Goal: Task Accomplishment & Management: Complete application form

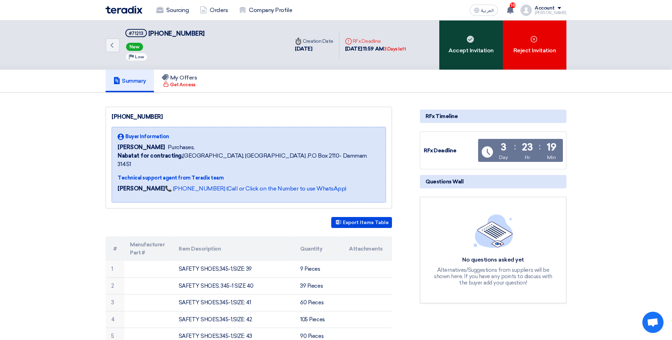
click at [457, 52] on div "Accept Invitation" at bounding box center [471, 44] width 64 height 49
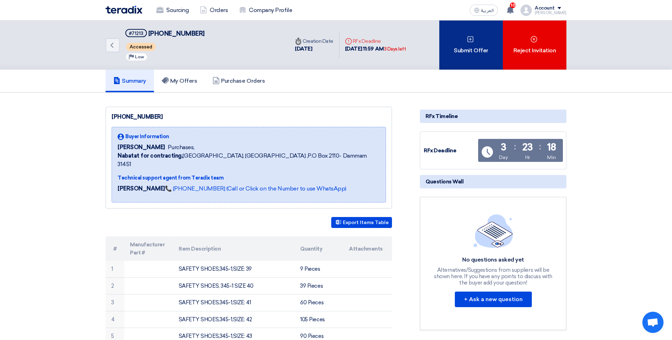
click at [484, 45] on div "Submit Offer" at bounding box center [471, 44] width 64 height 49
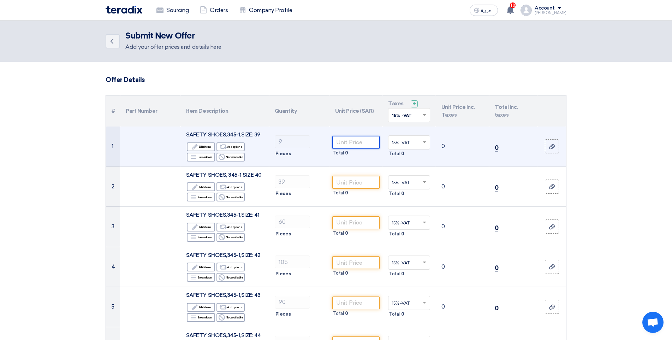
click at [358, 147] on input "number" at bounding box center [356, 142] width 48 height 13
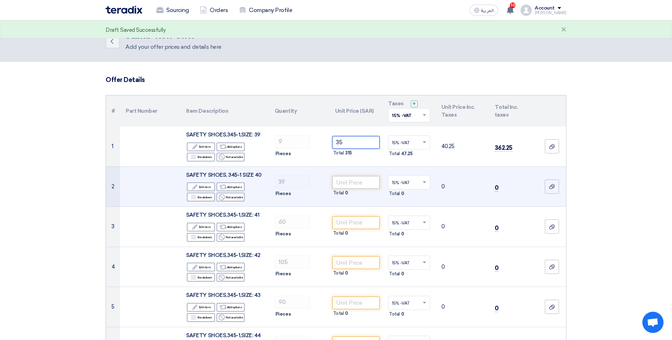
type input "35"
click at [362, 181] on input "number" at bounding box center [356, 182] width 48 height 13
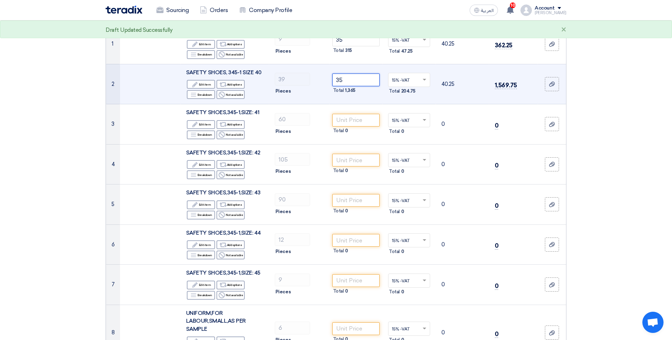
scroll to position [106, 0]
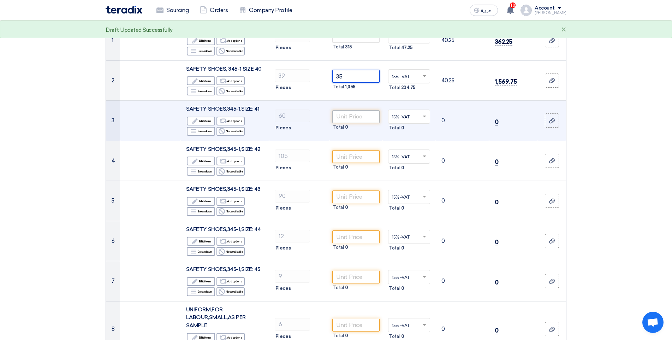
type input "35"
click at [355, 119] on input "number" at bounding box center [356, 116] width 48 height 13
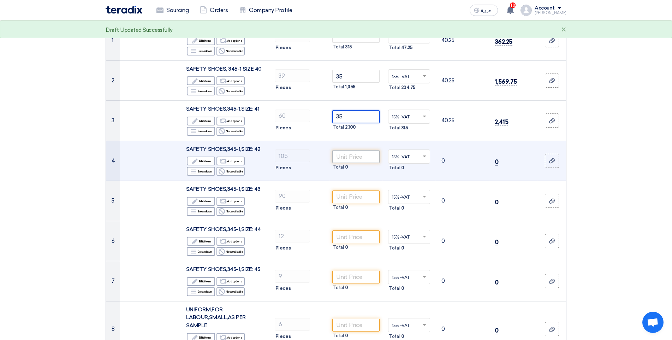
type input "35"
click at [358, 159] on input "number" at bounding box center [356, 156] width 48 height 13
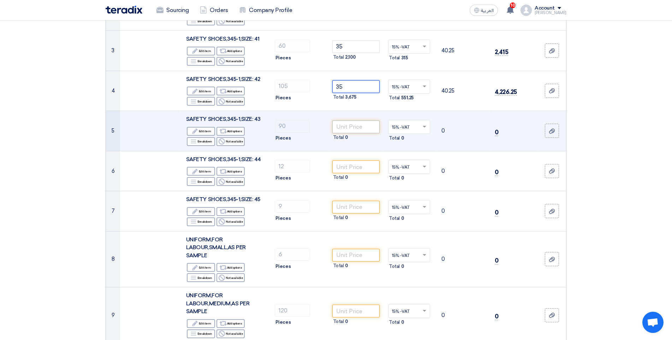
scroll to position [177, 0]
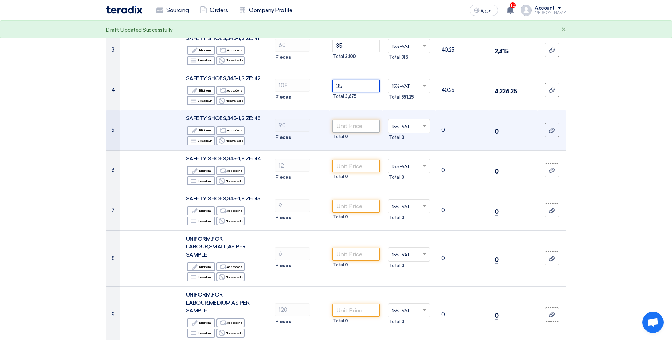
type input "35"
click at [358, 123] on input "number" at bounding box center [356, 126] width 48 height 13
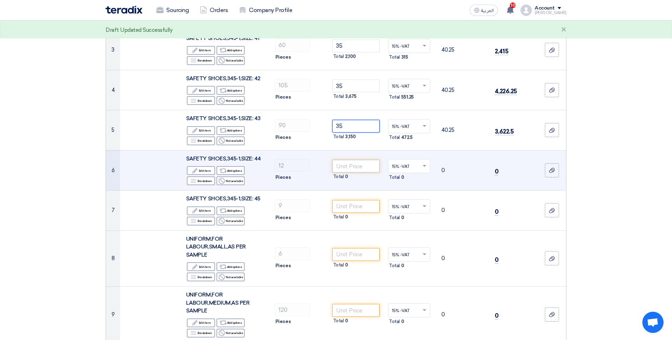
type input "35"
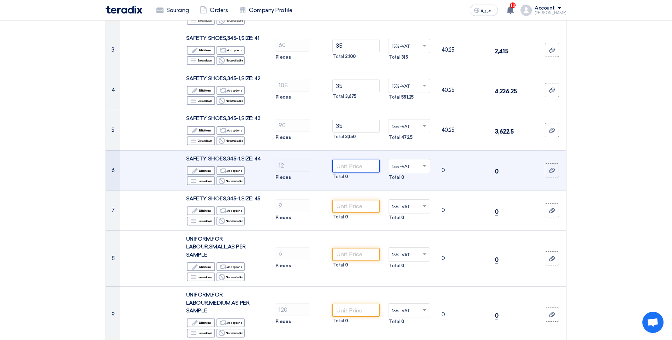
click at [358, 163] on input "number" at bounding box center [356, 166] width 48 height 13
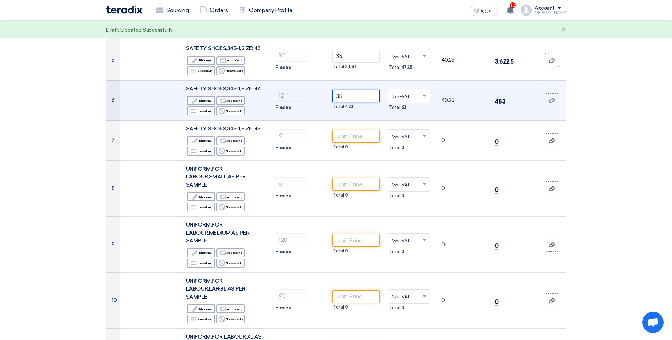
scroll to position [247, 0]
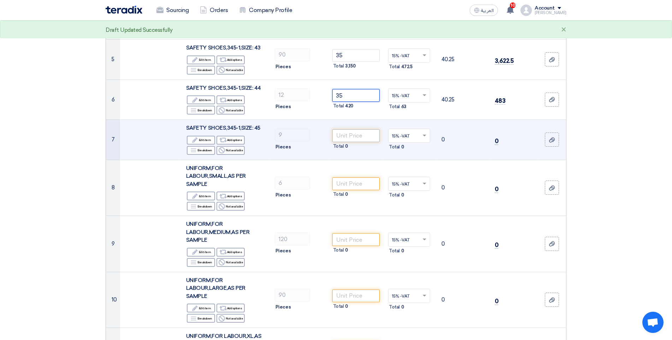
type input "35"
click at [361, 136] on input "number" at bounding box center [356, 135] width 48 height 13
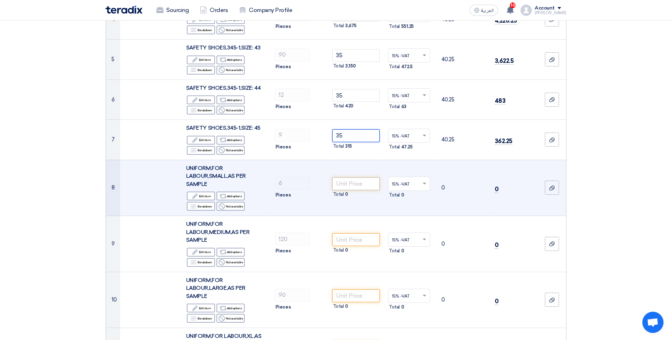
type input "35"
click at [356, 186] on input "number" at bounding box center [356, 183] width 48 height 13
click at [353, 187] on input "number" at bounding box center [356, 183] width 48 height 13
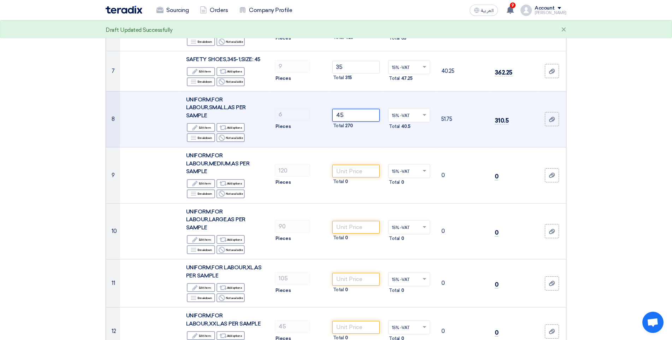
scroll to position [318, 0]
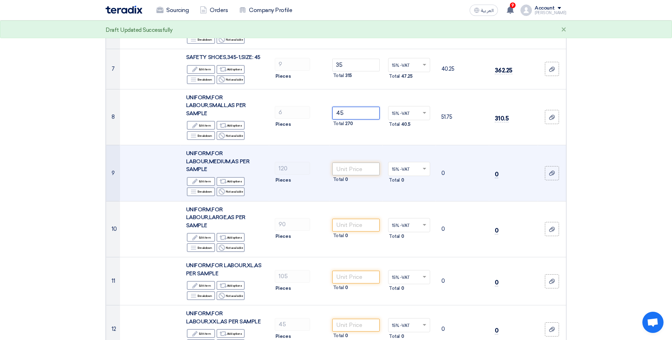
type input "45"
click at [353, 171] on input "number" at bounding box center [356, 169] width 48 height 13
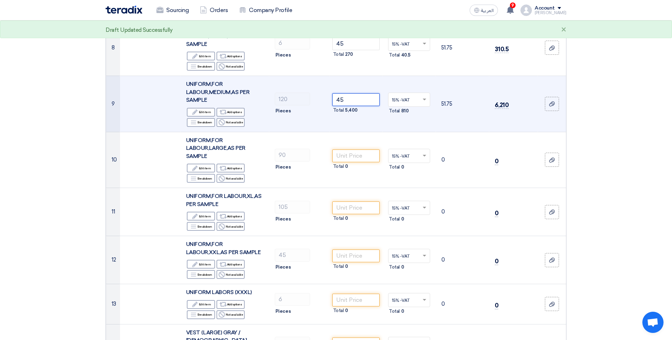
scroll to position [389, 0]
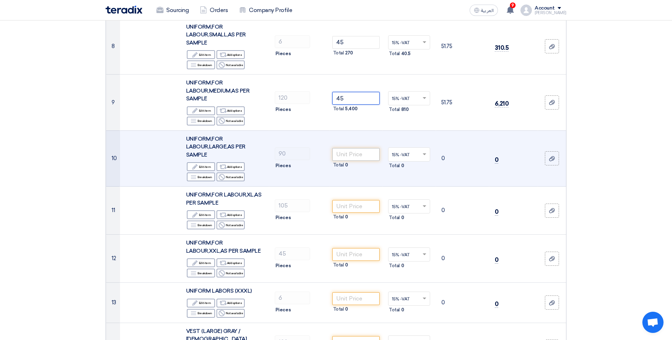
type input "45"
click at [365, 156] on input "number" at bounding box center [356, 154] width 48 height 13
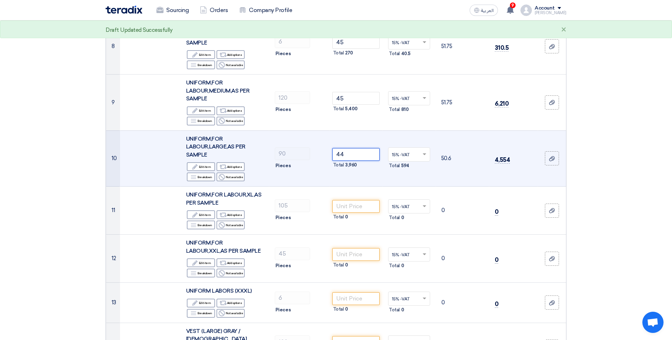
type input "45"
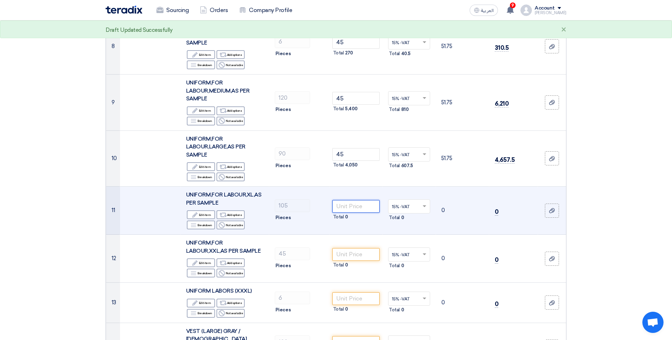
click at [357, 203] on input "number" at bounding box center [356, 206] width 48 height 13
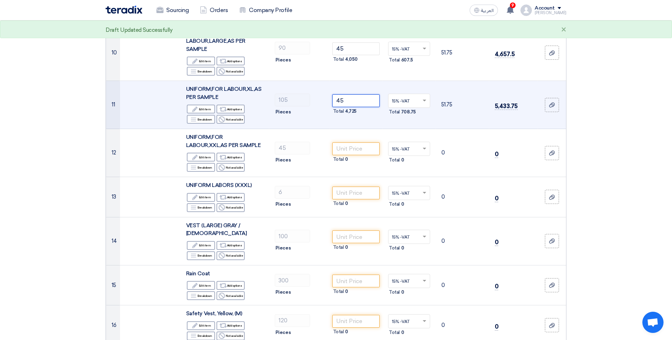
scroll to position [495, 0]
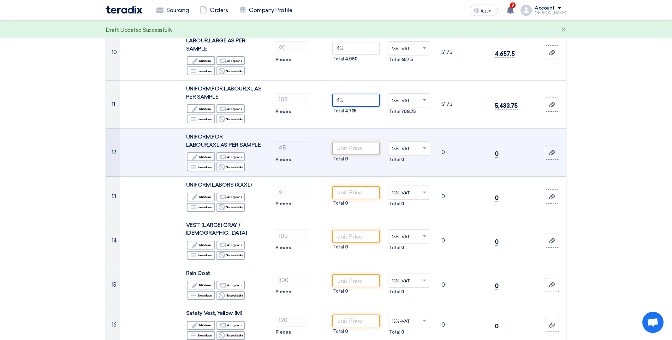
type input "45"
click at [359, 150] on input "number" at bounding box center [356, 148] width 48 height 13
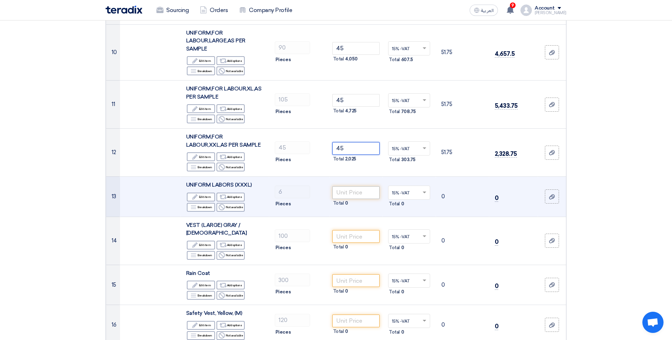
type input "45"
click at [356, 196] on input "number" at bounding box center [356, 192] width 48 height 13
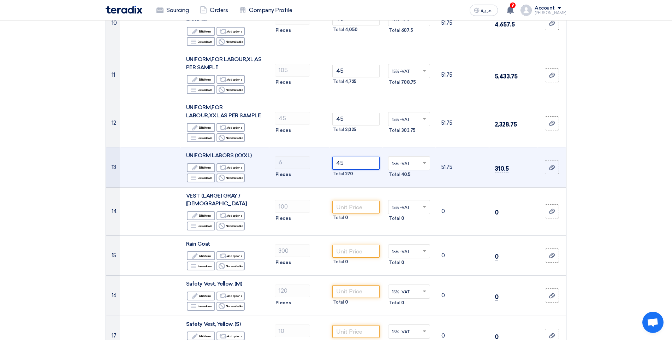
scroll to position [530, 0]
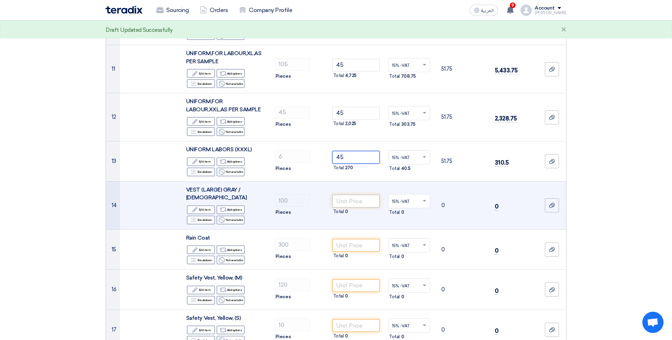
type input "45"
click at [356, 200] on input "number" at bounding box center [356, 201] width 48 height 13
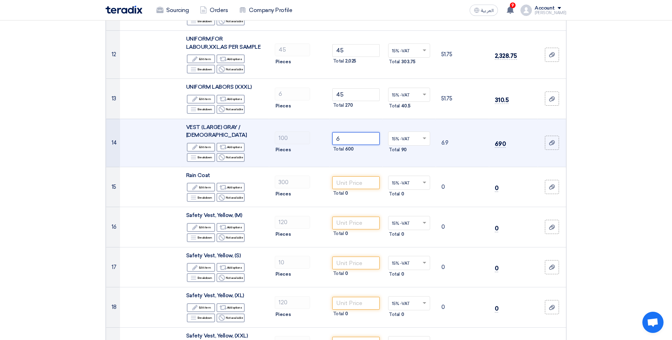
scroll to position [601, 0]
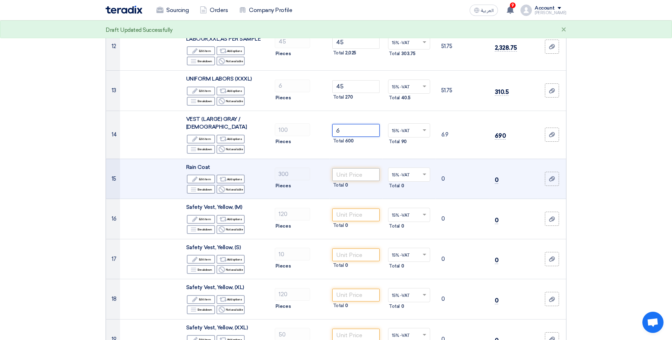
type input "6"
click at [364, 168] on input "number" at bounding box center [356, 174] width 48 height 13
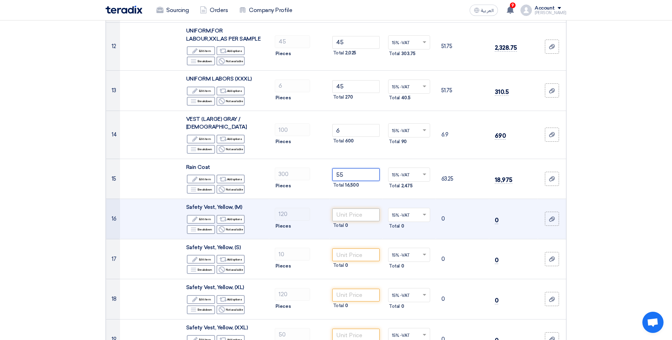
type input "55"
click at [352, 208] on input "number" at bounding box center [356, 214] width 48 height 13
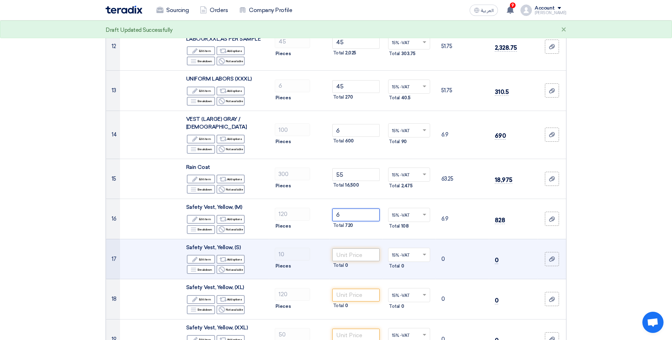
type input "6"
click at [363, 248] on input "number" at bounding box center [356, 254] width 48 height 13
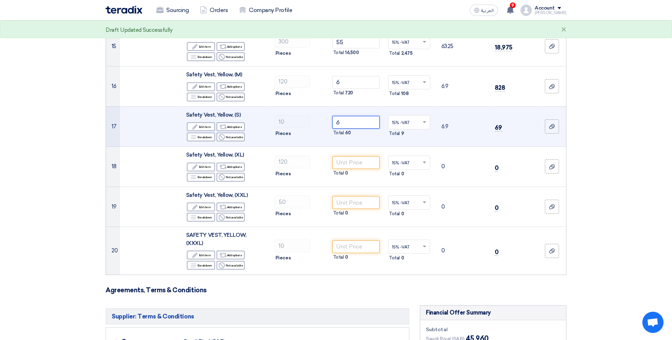
scroll to position [742, 0]
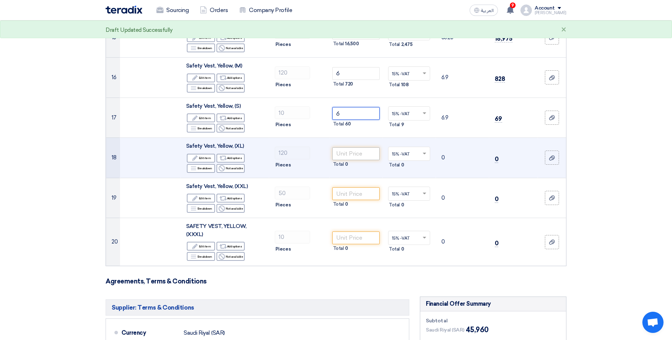
type input "6"
click at [353, 147] on input "number" at bounding box center [356, 153] width 48 height 13
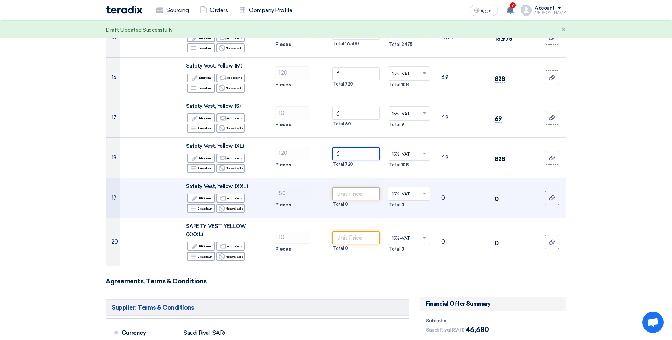
type input "6"
click at [364, 187] on input "number" at bounding box center [356, 193] width 48 height 13
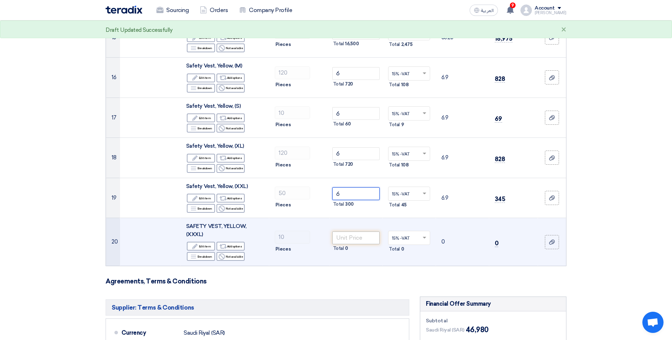
type input "6"
click at [366, 231] on input "number" at bounding box center [356, 237] width 48 height 13
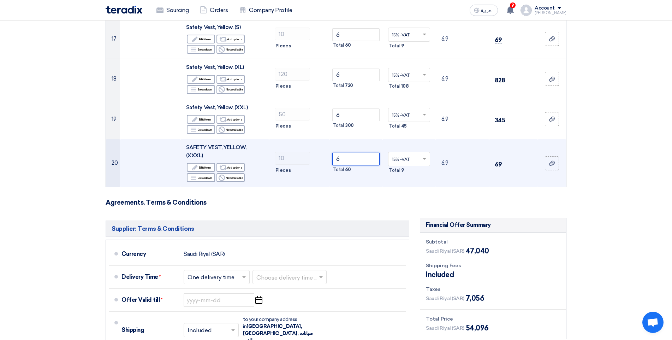
scroll to position [813, 0]
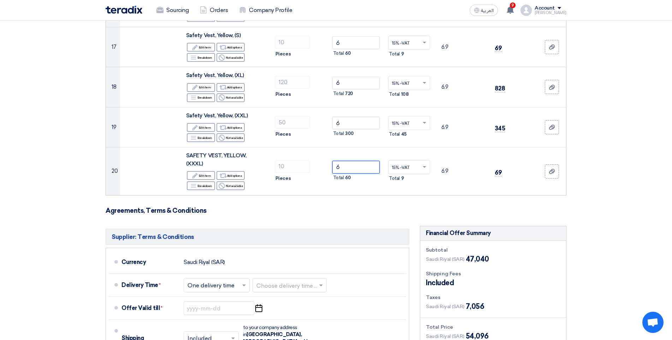
type input "6"
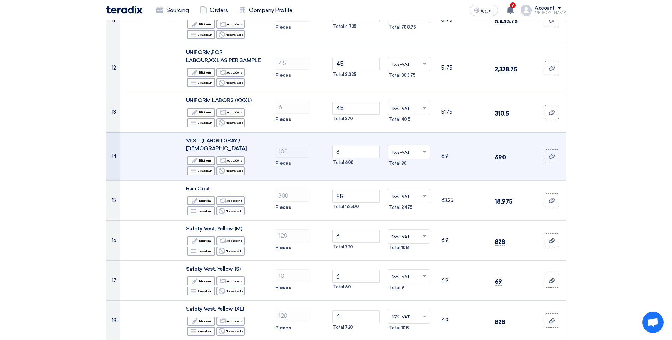
scroll to position [601, 0]
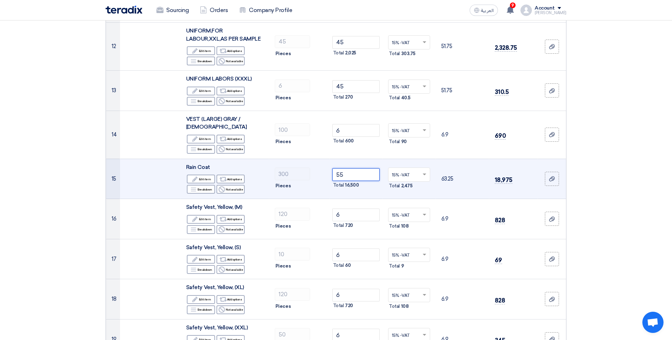
click at [361, 168] on input "55" at bounding box center [356, 174] width 48 height 13
type input "5"
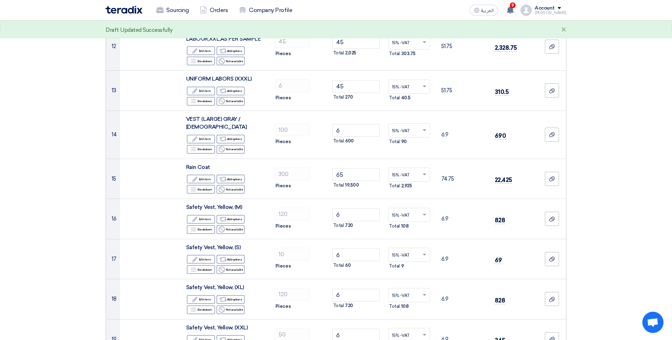
click at [585, 161] on section "Offer Details # Part Number Item Description Quantity Unit Price (SAR) Taxes + …" at bounding box center [336, 83] width 672 height 1244
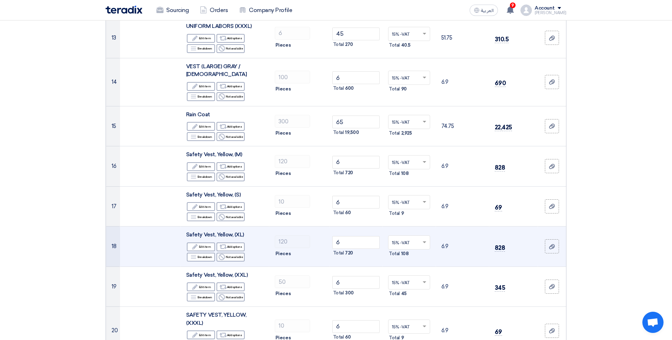
scroll to position [636, 0]
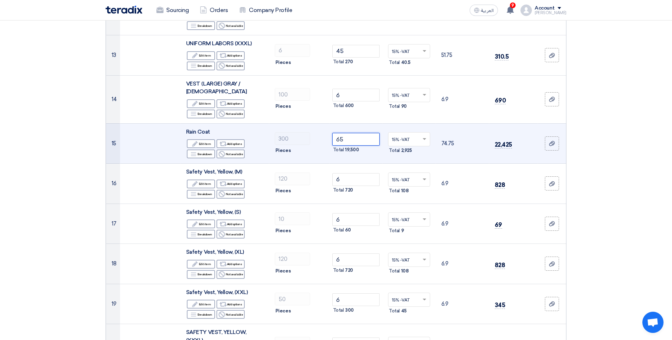
click at [353, 133] on input "65" at bounding box center [356, 139] width 48 height 13
type input "6"
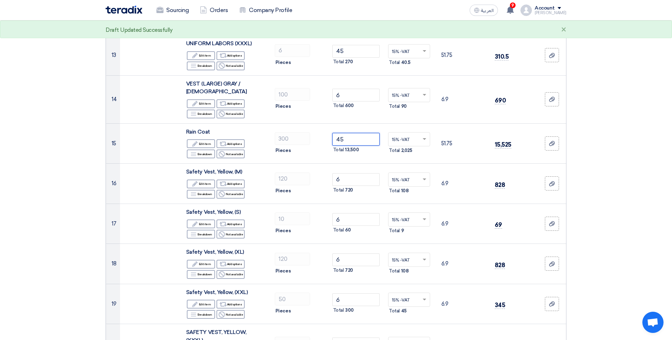
type input "45"
click at [612, 82] on section "Offer Details # Part Number Item Description Quantity Unit Price (SAR) Taxes + …" at bounding box center [336, 48] width 672 height 1244
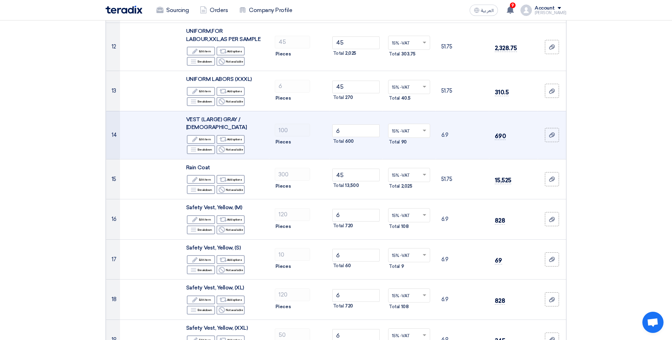
scroll to position [594, 0]
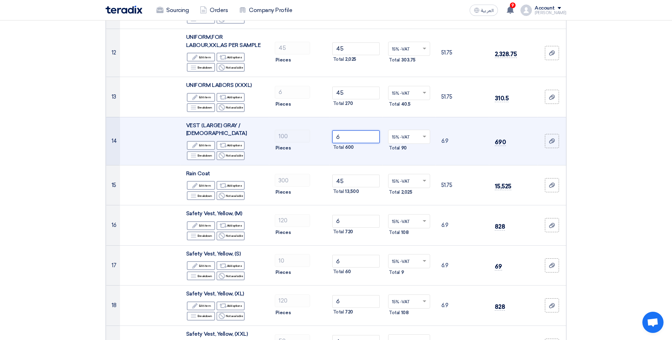
click at [351, 134] on input "6" at bounding box center [356, 136] width 48 height 13
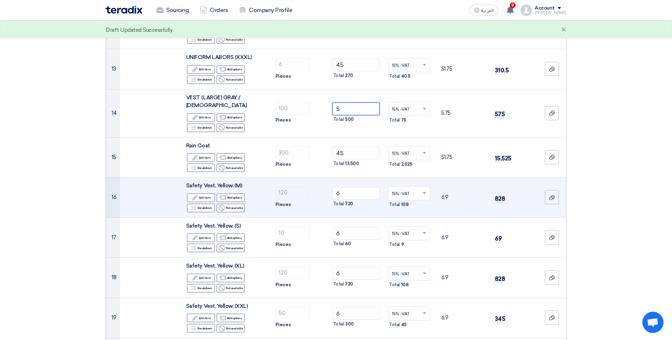
scroll to position [630, 0]
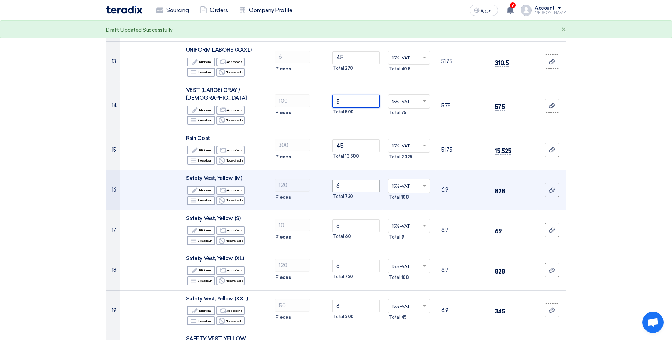
type input "5"
click at [356, 179] on input "6" at bounding box center [356, 185] width 48 height 13
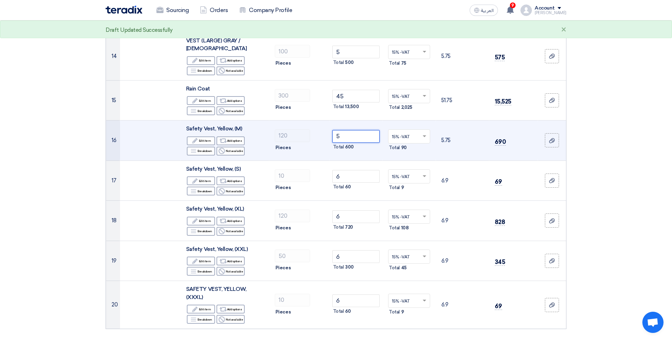
scroll to position [700, 0]
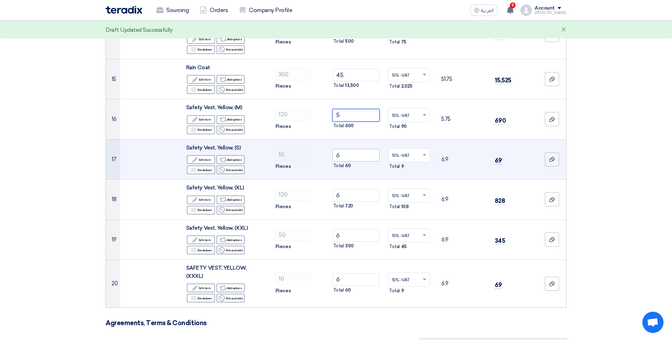
type input "5"
click at [350, 149] on input "6" at bounding box center [356, 155] width 48 height 13
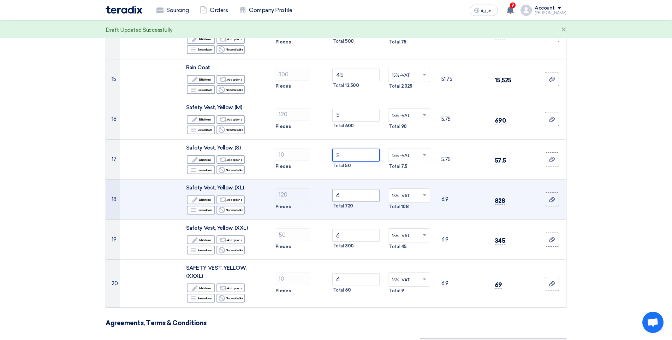
type input "5"
click at [351, 189] on input "6" at bounding box center [356, 195] width 48 height 13
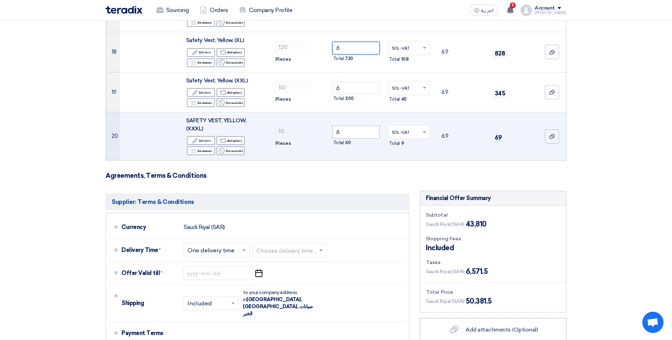
scroll to position [877, 0]
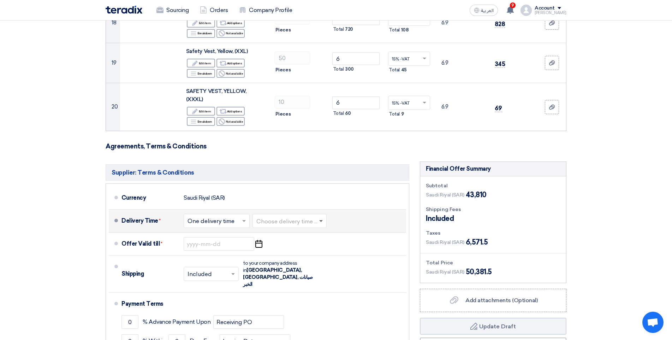
click at [323, 220] on span at bounding box center [321, 221] width 4 height 2
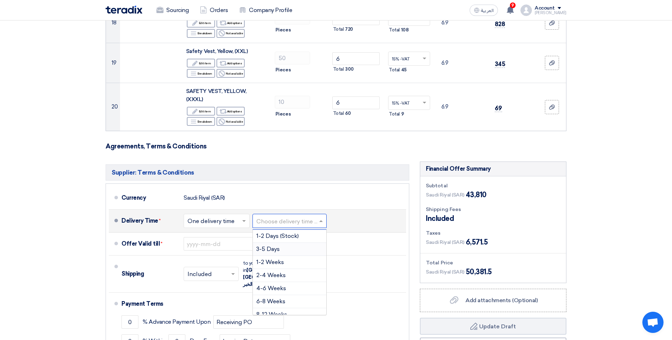
click at [280, 246] on span "3-5 Days" at bounding box center [267, 249] width 23 height 7
click at [291, 217] on span at bounding box center [290, 220] width 9 height 7
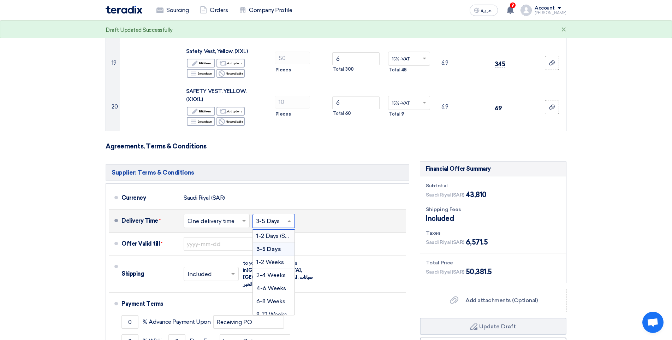
click at [282, 232] on span "1-2 Days (Stock)" at bounding box center [277, 235] width 42 height 7
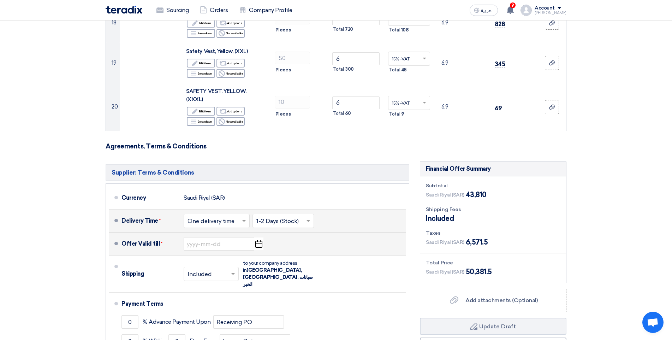
click at [257, 237] on icon "Pick a date" at bounding box center [259, 243] width 10 height 13
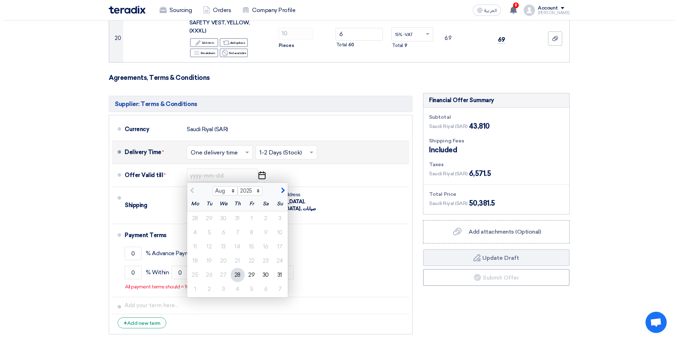
scroll to position [947, 0]
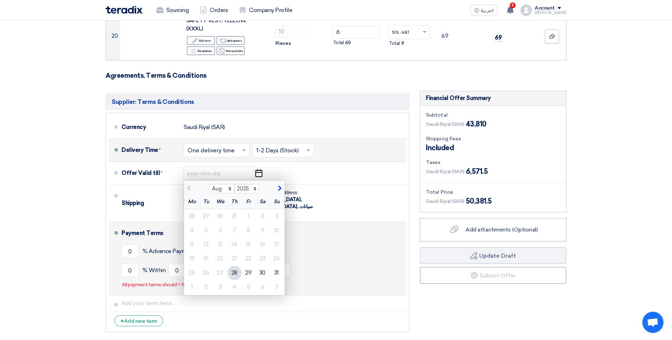
click at [280, 266] on div "31" at bounding box center [277, 273] width 14 height 14
type input "8/31/2025"
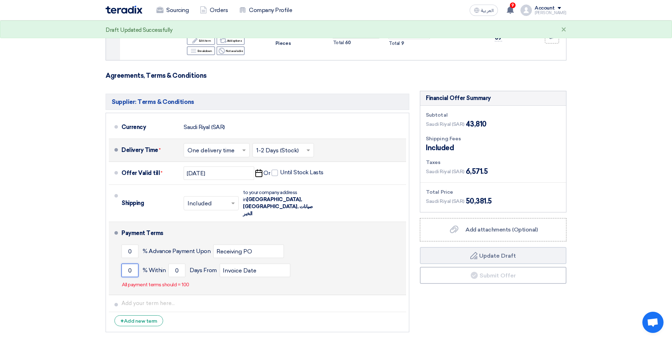
click at [130, 264] on input "0" at bounding box center [130, 270] width 17 height 13
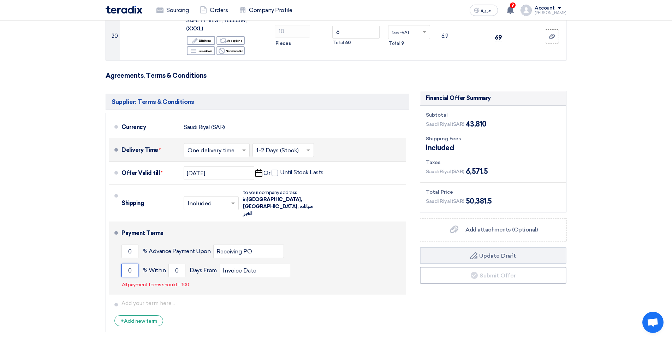
click at [128, 264] on input "0" at bounding box center [130, 270] width 17 height 13
type input "100"
click at [175, 264] on input "0" at bounding box center [177, 270] width 17 height 13
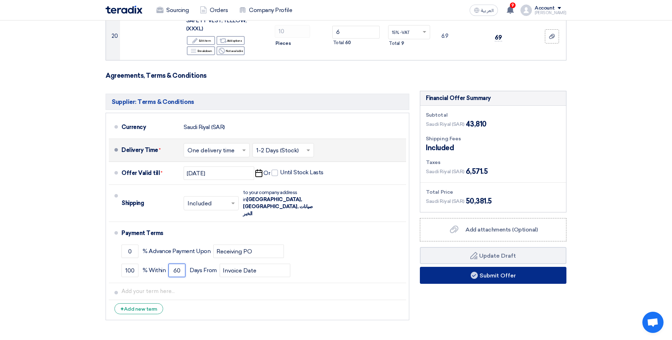
type input "60"
click at [468, 267] on button "Submit Offer" at bounding box center [493, 275] width 147 height 17
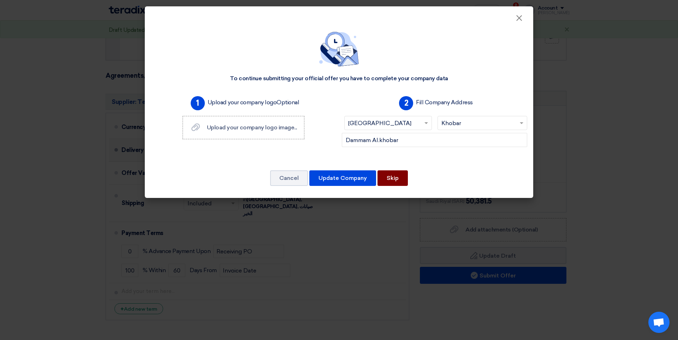
click at [405, 184] on button "Skip" at bounding box center [393, 178] width 30 height 16
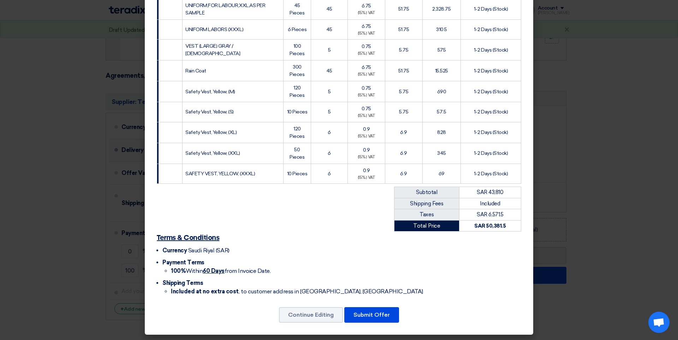
scroll to position [361, 0]
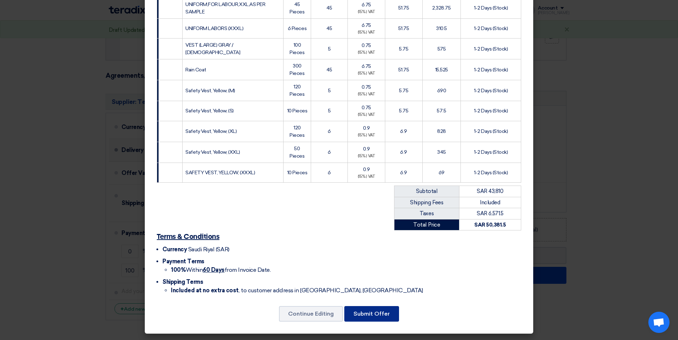
click at [367, 310] on button "Submit Offer" at bounding box center [371, 314] width 55 height 16
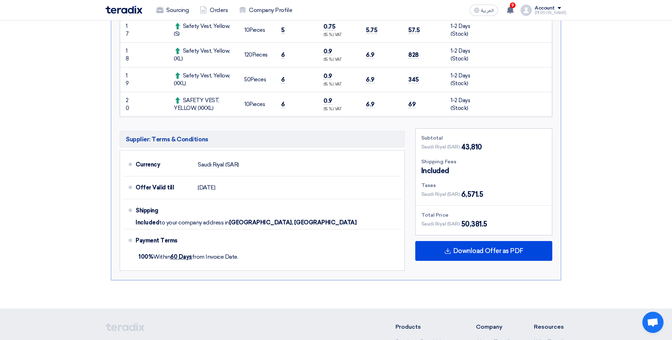
scroll to position [702, 0]
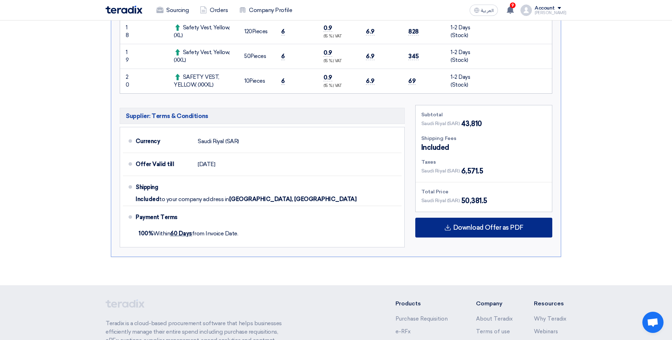
click at [482, 224] on span "Download Offer as PDF" at bounding box center [488, 227] width 70 height 6
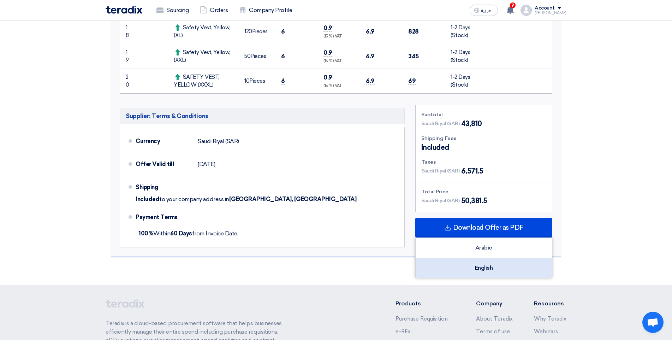
click at [483, 258] on div "English" at bounding box center [484, 268] width 136 height 20
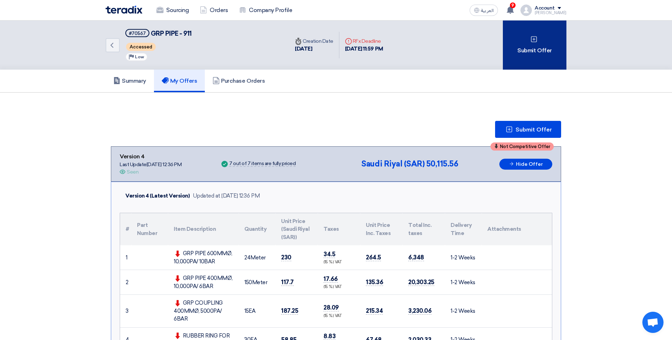
click at [537, 46] on div "Submit Offer" at bounding box center [535, 44] width 64 height 49
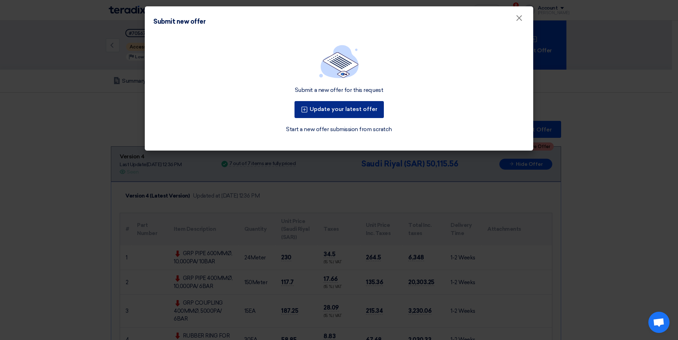
click at [378, 108] on button "Update your latest offer" at bounding box center [339, 109] width 89 height 17
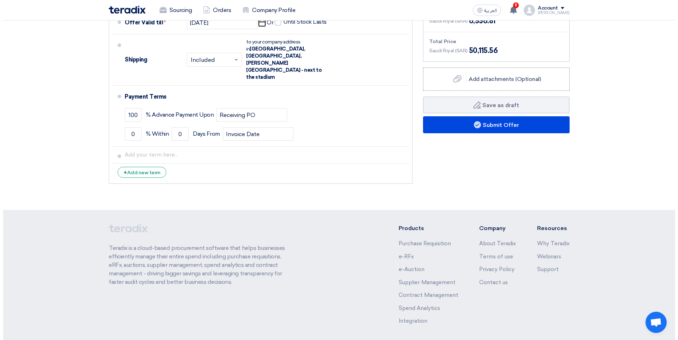
scroll to position [562, 0]
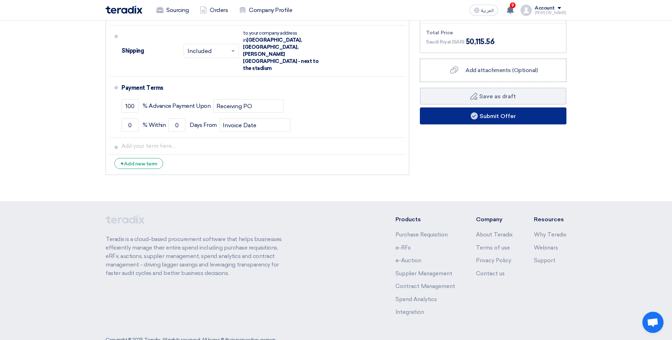
click at [508, 120] on button "Submit Offer" at bounding box center [493, 115] width 147 height 17
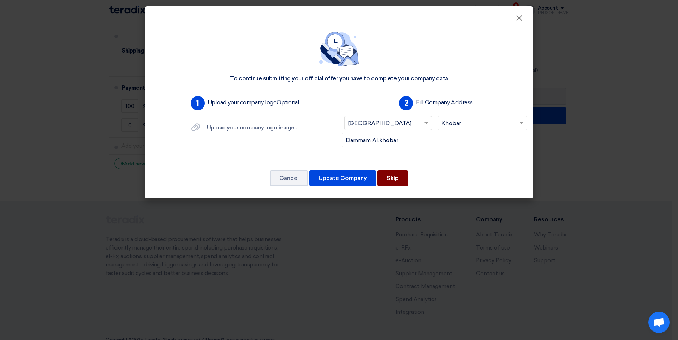
click at [390, 181] on button "Skip" at bounding box center [393, 178] width 30 height 16
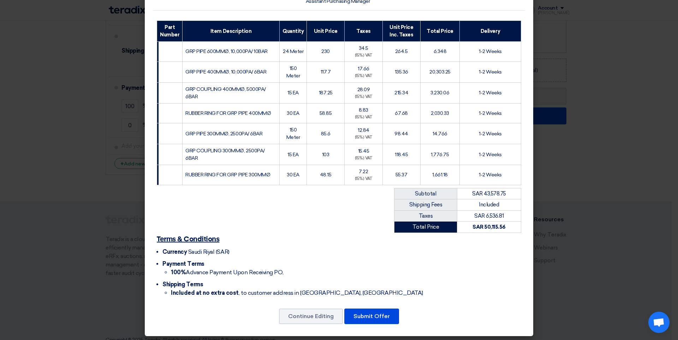
scroll to position [90, 0]
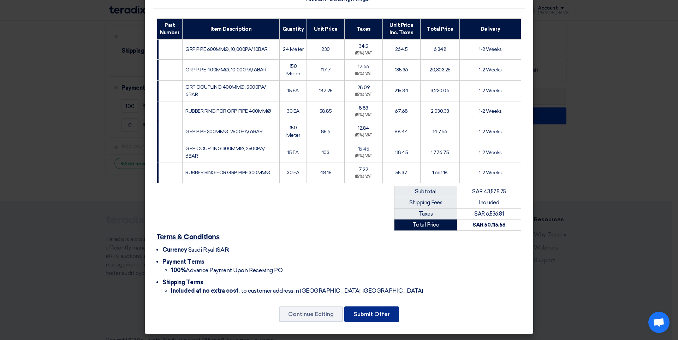
click at [364, 311] on button "Submit Offer" at bounding box center [371, 314] width 55 height 16
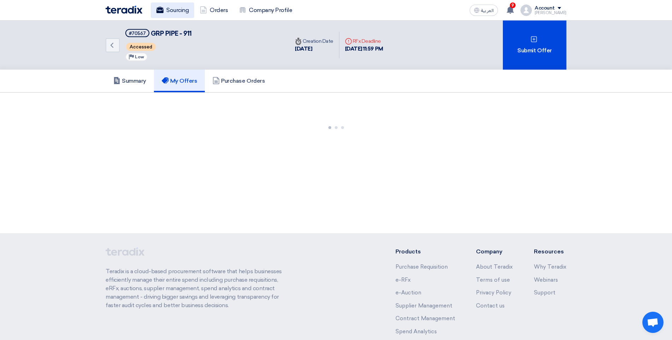
click at [172, 13] on link "Sourcing" at bounding box center [172, 10] width 43 height 16
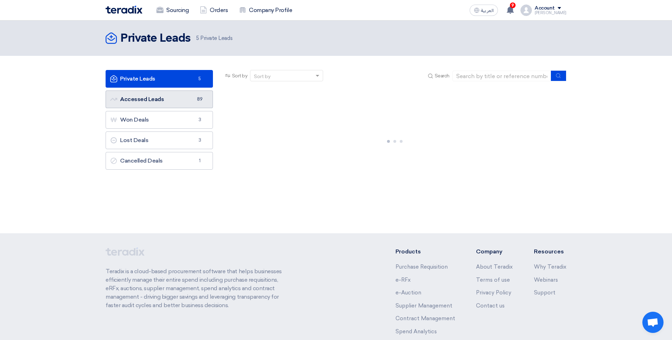
click at [167, 100] on link "Accessed Leads Accessed Leads 89" at bounding box center [159, 99] width 107 height 18
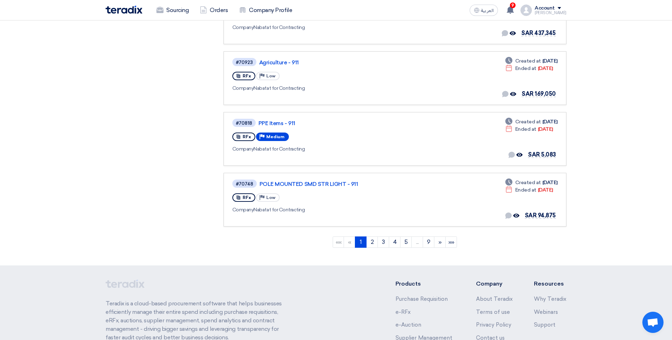
scroll to position [472, 0]
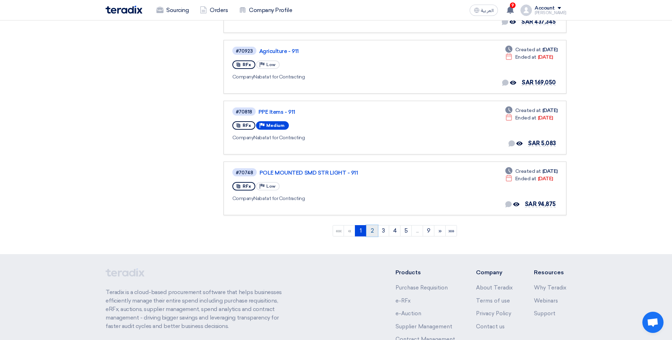
click at [372, 228] on link "2" at bounding box center [372, 230] width 12 height 11
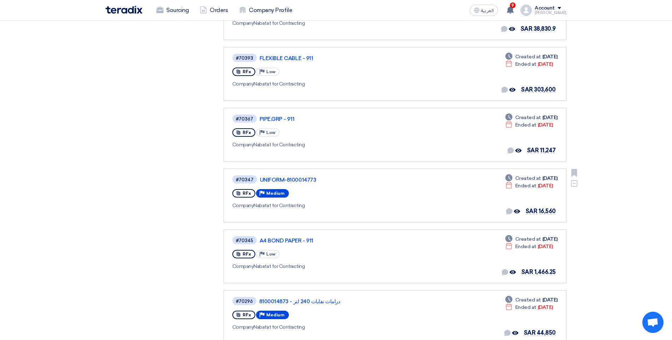
scroll to position [353, 0]
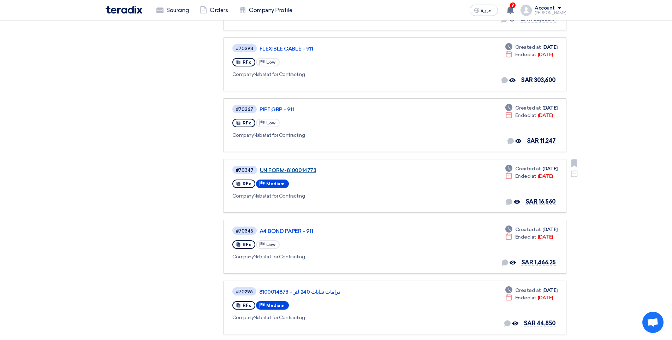
click at [273, 170] on link "UNIFORM-8100014773" at bounding box center [348, 170] width 177 height 6
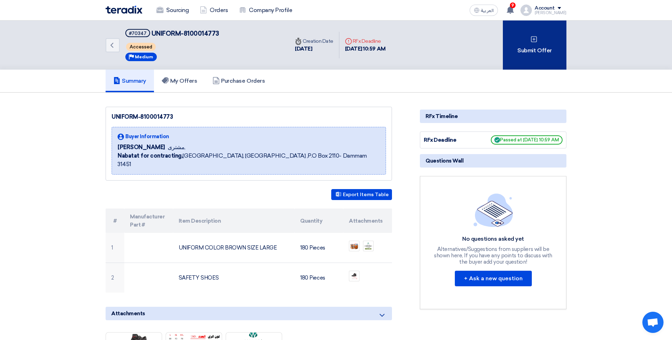
click at [533, 43] on div "Submit Offer" at bounding box center [535, 44] width 64 height 49
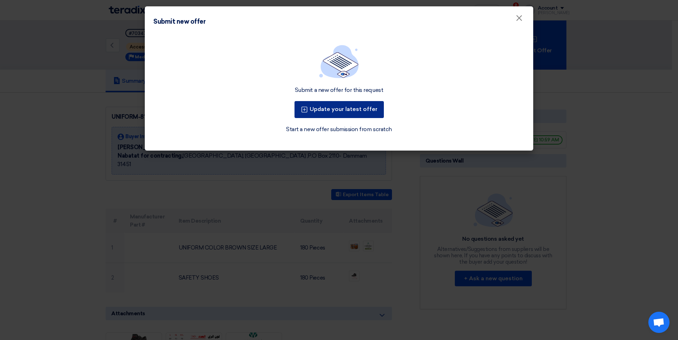
click at [329, 113] on button "Update your latest offer" at bounding box center [339, 109] width 89 height 17
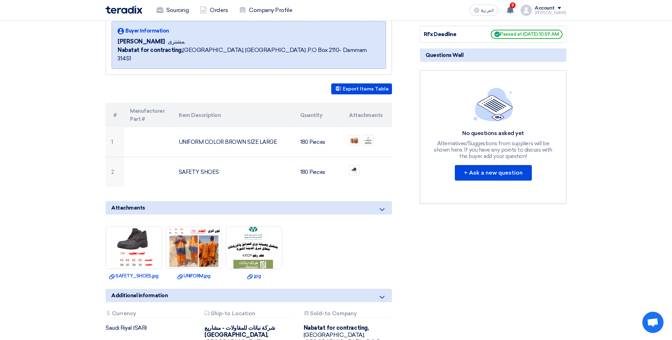
scroll to position [177, 0]
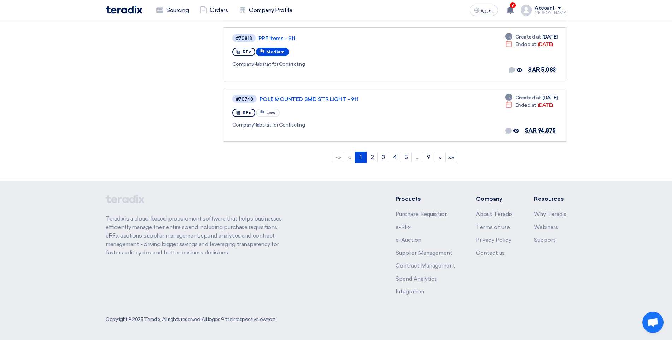
scroll to position [547, 0]
click at [370, 154] on link "2" at bounding box center [372, 156] width 12 height 11
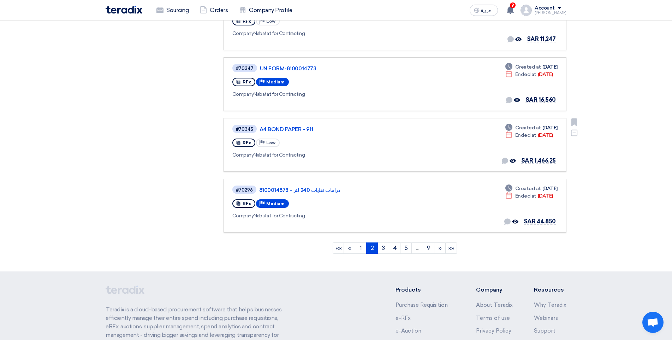
scroll to position [459, 0]
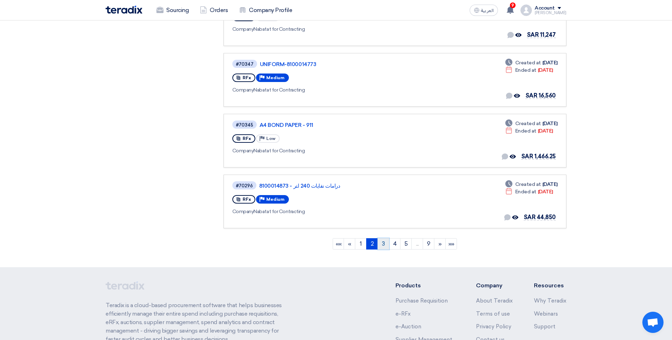
click at [380, 241] on link "3" at bounding box center [384, 243] width 12 height 11
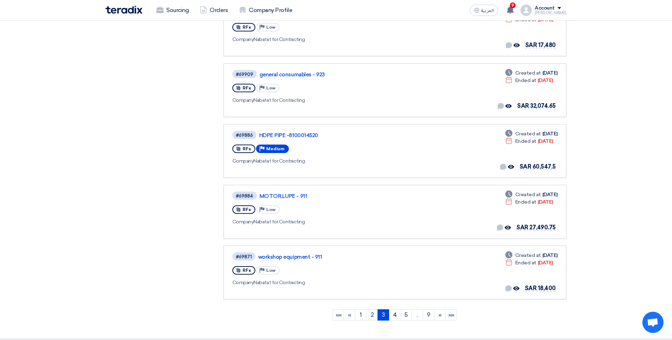
scroll to position [389, 0]
click at [397, 315] on link "4" at bounding box center [395, 314] width 12 height 11
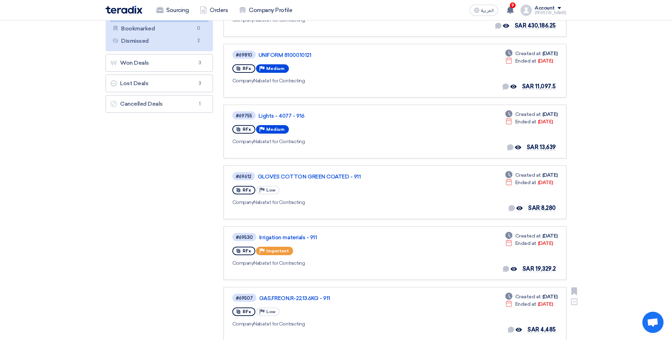
scroll to position [71, 0]
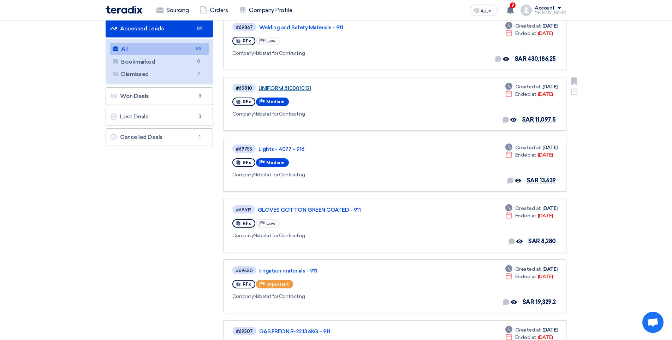
click at [283, 88] on link "UNIFORM 8100010121" at bounding box center [347, 88] width 177 height 6
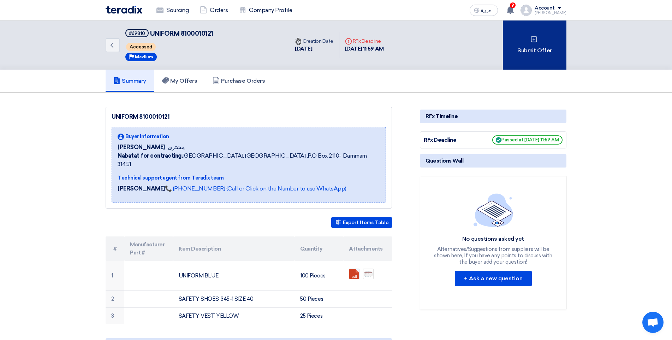
click at [553, 61] on div "Submit Offer" at bounding box center [535, 44] width 64 height 49
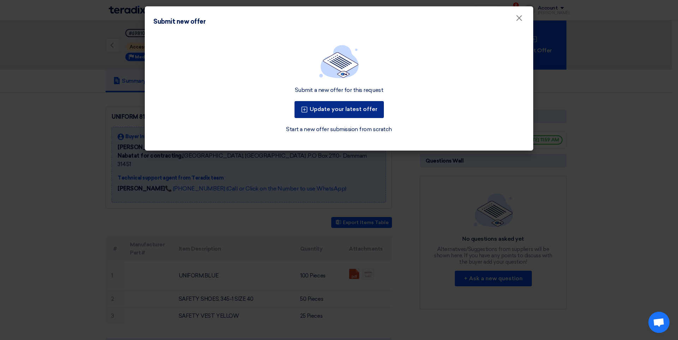
click at [354, 113] on button "Update your latest offer" at bounding box center [339, 109] width 89 height 17
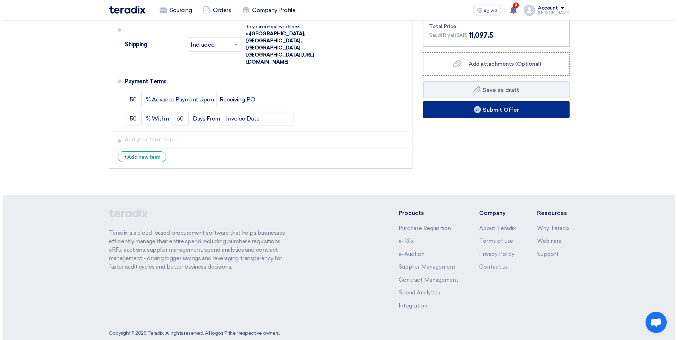
scroll to position [353, 0]
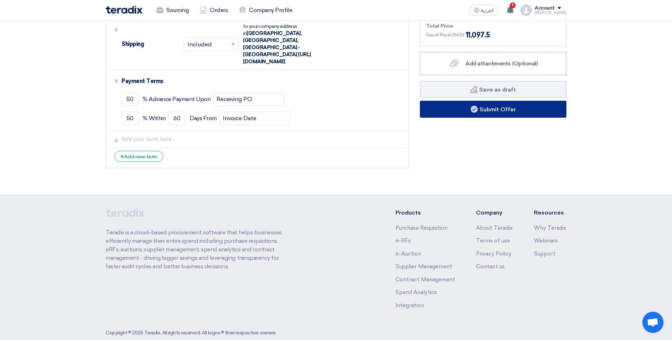
click at [496, 108] on button "Submit Offer" at bounding box center [493, 109] width 147 height 17
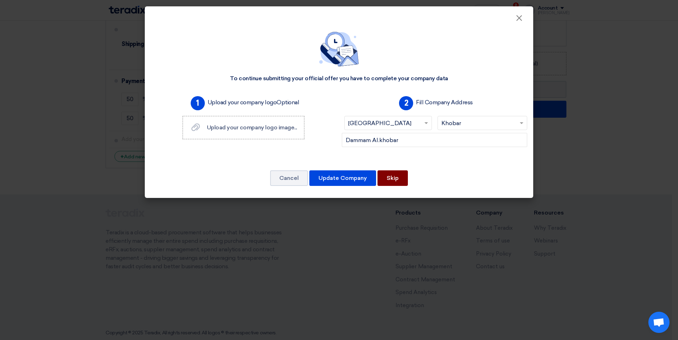
click at [402, 178] on button "Skip" at bounding box center [393, 178] width 30 height 16
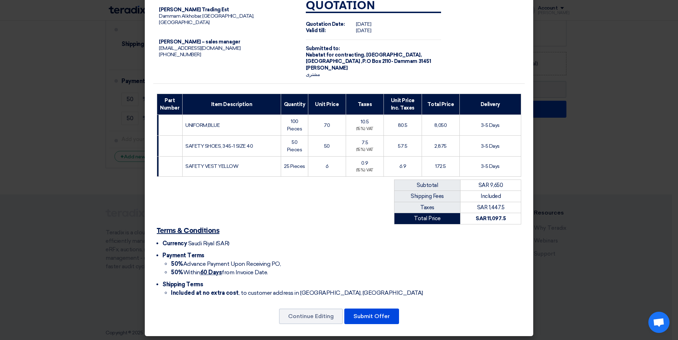
scroll to position [18, 0]
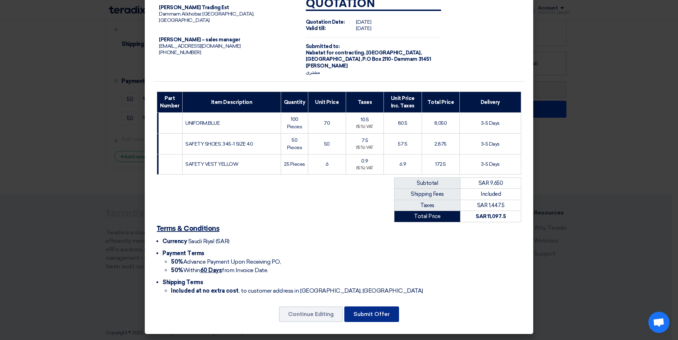
click at [376, 308] on button "Submit Offer" at bounding box center [371, 314] width 55 height 16
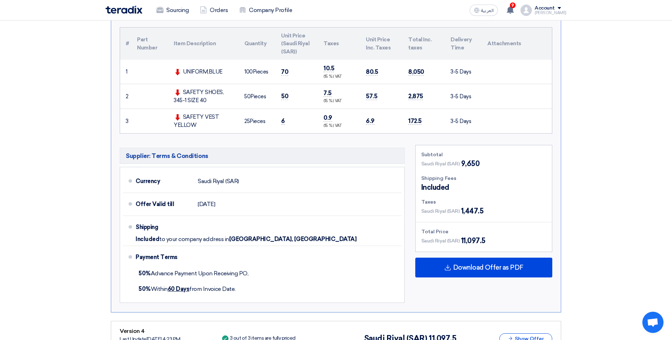
scroll to position [186, 0]
click at [218, 10] on link "Orders" at bounding box center [213, 10] width 39 height 16
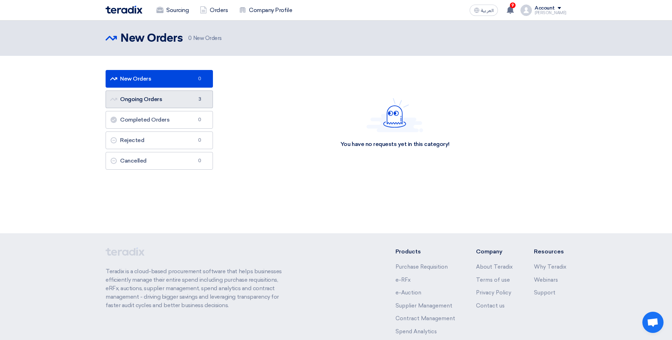
click at [186, 98] on link "Ongoing Orders Ongoing Orders 3" at bounding box center [159, 99] width 107 height 18
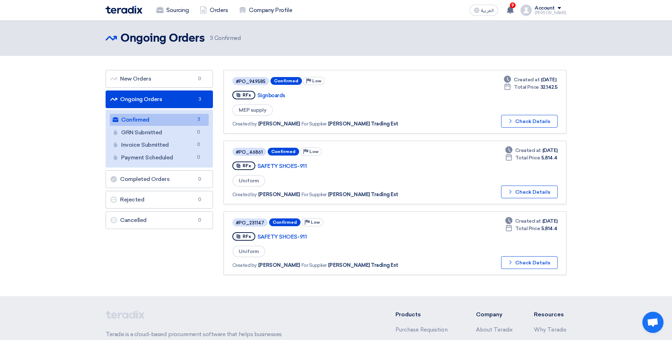
click at [179, 97] on link "Ongoing Orders Ongoing Orders 3" at bounding box center [159, 99] width 107 height 18
click at [175, 98] on link "Ongoing Orders Ongoing Orders 3" at bounding box center [159, 99] width 107 height 18
click at [181, 91] on link "Ongoing Orders Ongoing Orders 3" at bounding box center [159, 99] width 107 height 18
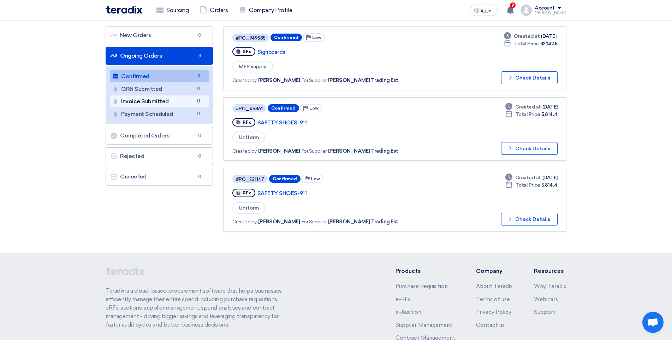
scroll to position [10, 0]
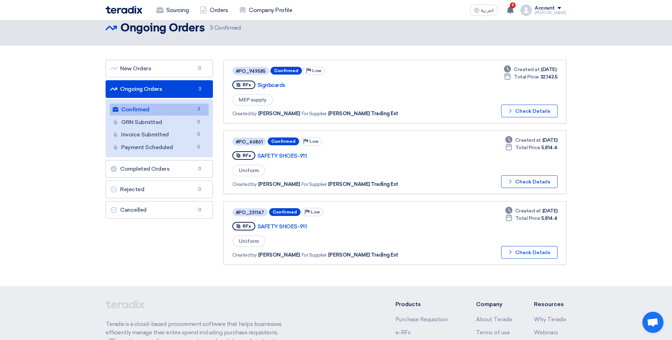
click at [135, 112] on link "Confirmed Confirmed 3" at bounding box center [159, 110] width 99 height 12
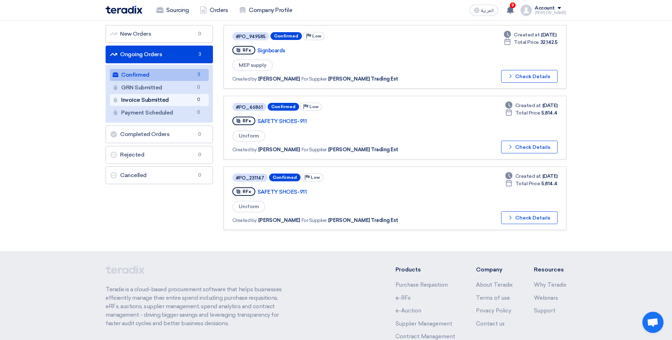
scroll to position [0, 0]
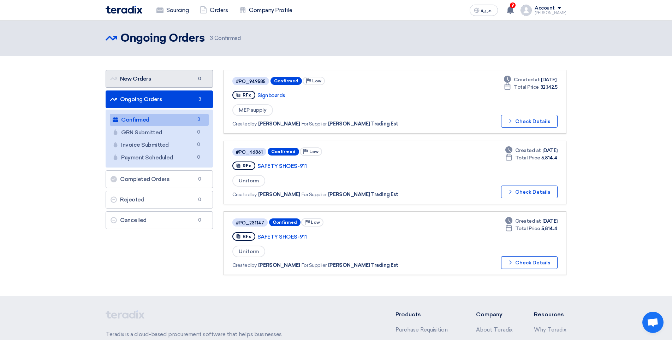
click at [143, 80] on link "New Orders New Orders 0" at bounding box center [159, 79] width 107 height 18
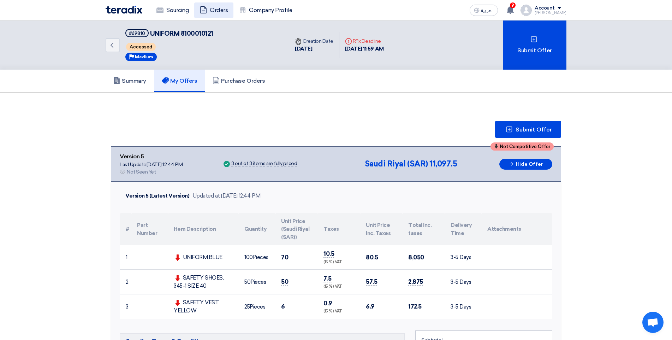
click at [220, 12] on link "Orders" at bounding box center [213, 10] width 39 height 16
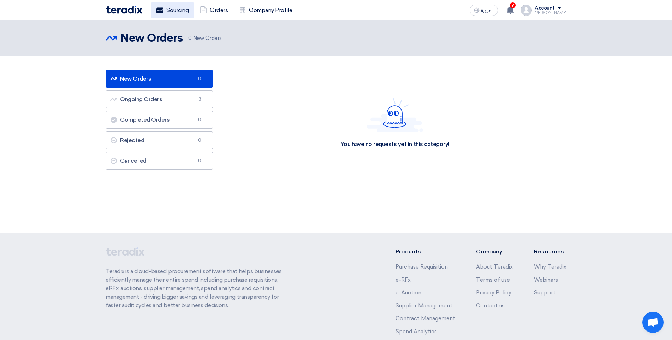
click at [187, 13] on link "Sourcing" at bounding box center [172, 10] width 43 height 16
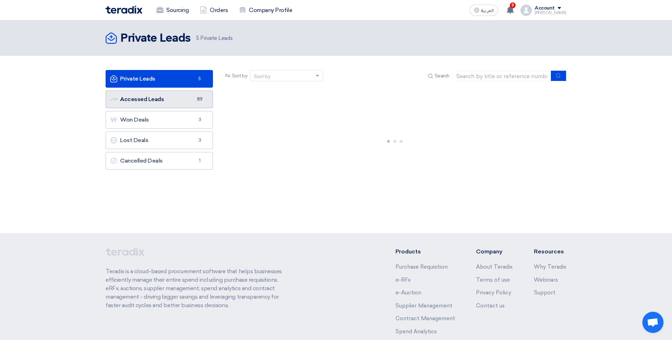
click at [179, 100] on link "Accessed Leads Accessed Leads 89" at bounding box center [159, 99] width 107 height 18
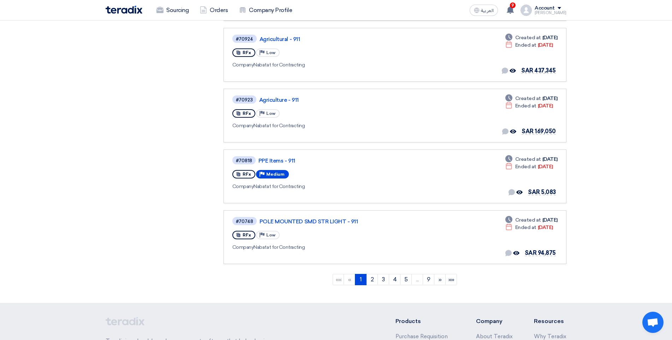
scroll to position [424, 0]
click at [403, 283] on link "5" at bounding box center [406, 278] width 12 height 11
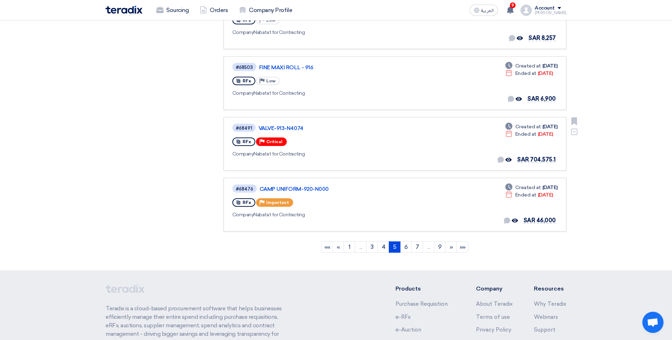
scroll to position [459, 0]
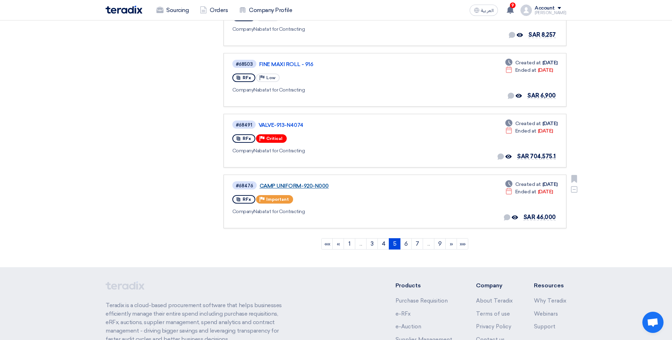
click at [297, 188] on link "CAMP UNIFORM-920-N000" at bounding box center [348, 186] width 177 height 6
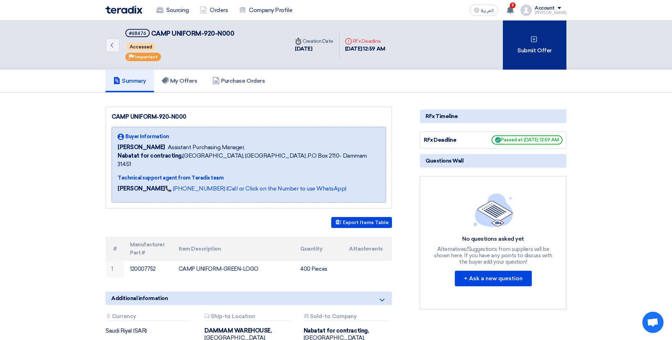
click at [543, 55] on div "Submit Offer" at bounding box center [535, 44] width 64 height 49
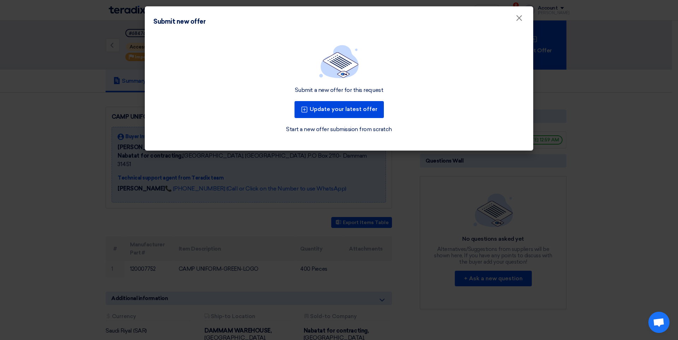
click at [320, 99] on div "Submit a new offer for this request Update your latest offer Start a new offer …" at bounding box center [339, 89] width 372 height 89
click at [353, 114] on button "Update your latest offer" at bounding box center [339, 109] width 89 height 17
